Goal: Use online tool/utility: Utilize a website feature to perform a specific function

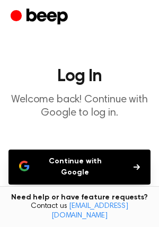
click at [98, 160] on button "Continue with Google" at bounding box center [79, 166] width 142 height 35
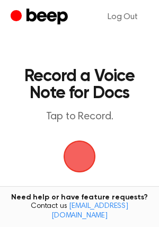
click at [84, 154] on span "button" at bounding box center [79, 156] width 42 height 42
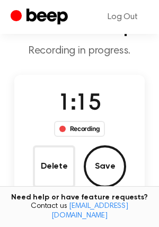
scroll to position [65, 0]
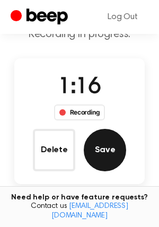
click at [100, 151] on button "Save" at bounding box center [105, 150] width 42 height 42
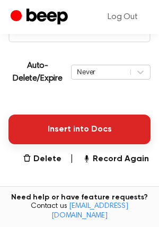
scroll to position [221, 0]
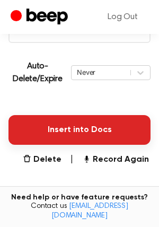
click at [88, 127] on button "Insert into Docs" at bounding box center [79, 130] width 142 height 30
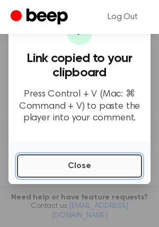
click at [103, 172] on button "Close" at bounding box center [79, 165] width 125 height 23
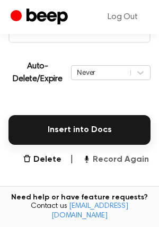
click at [109, 158] on button "Record Again" at bounding box center [115, 159] width 67 height 13
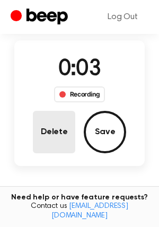
click at [70, 142] on button "Delete" at bounding box center [54, 132] width 42 height 42
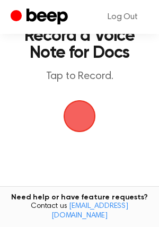
click at [84, 116] on span "button" at bounding box center [80, 116] width 50 height 50
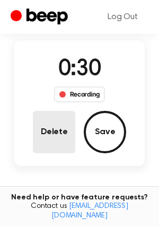
click at [58, 130] on button "Delete" at bounding box center [54, 132] width 42 height 42
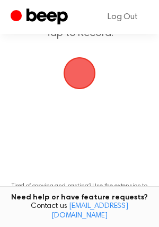
scroll to position [40, 0]
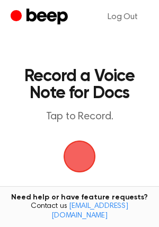
click at [88, 146] on span "button" at bounding box center [79, 156] width 34 height 34
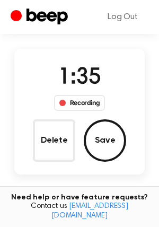
scroll to position [82, 0]
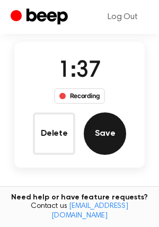
click at [98, 136] on button "Save" at bounding box center [105, 133] width 42 height 42
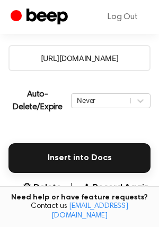
scroll to position [220, 0]
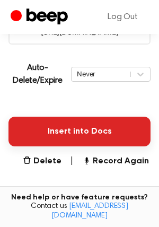
click at [68, 138] on button "Insert into Docs" at bounding box center [79, 131] width 142 height 30
